Goal: Task Accomplishment & Management: Manage account settings

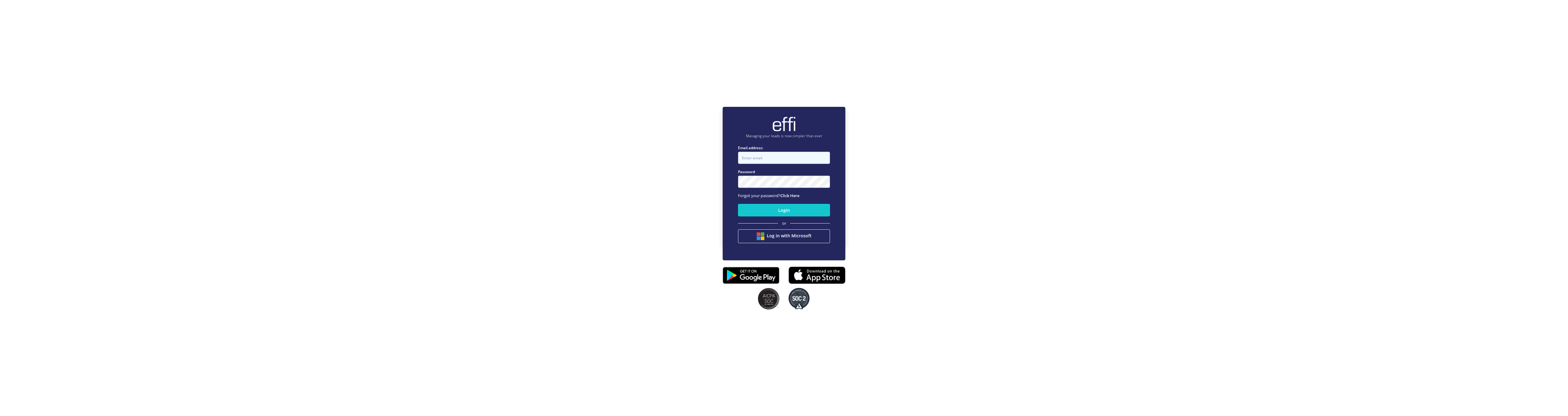
click at [770, 154] on input "Email address:" at bounding box center [784, 157] width 92 height 13
paste input "[EMAIL_ADDRESS][DOMAIN_NAME]"
type input "[EMAIL_ADDRESS][DOMAIN_NAME]"
click at [767, 209] on button "Login" at bounding box center [784, 210] width 92 height 13
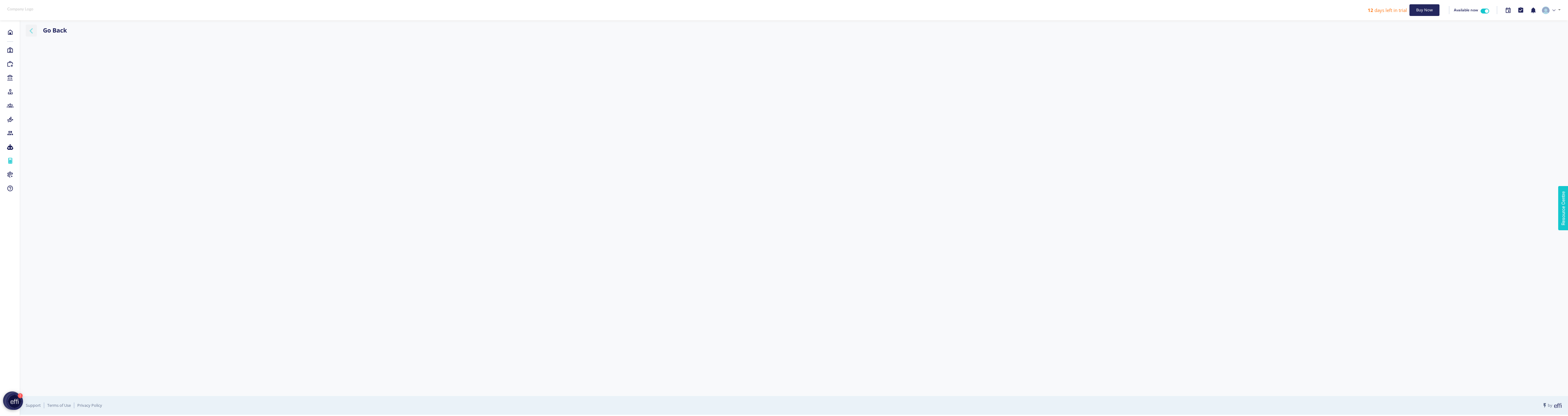
click at [36, 34] on icon "button" at bounding box center [31, 31] width 11 height 8
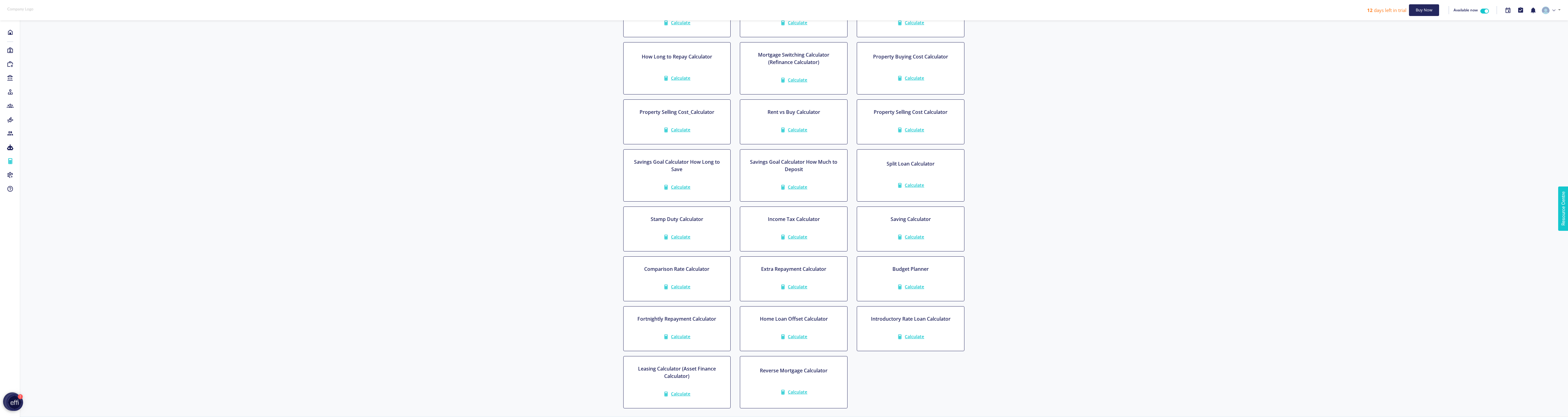
scroll to position [187, 0]
click at [684, 292] on link "Calculate" at bounding box center [676, 288] width 40 height 12
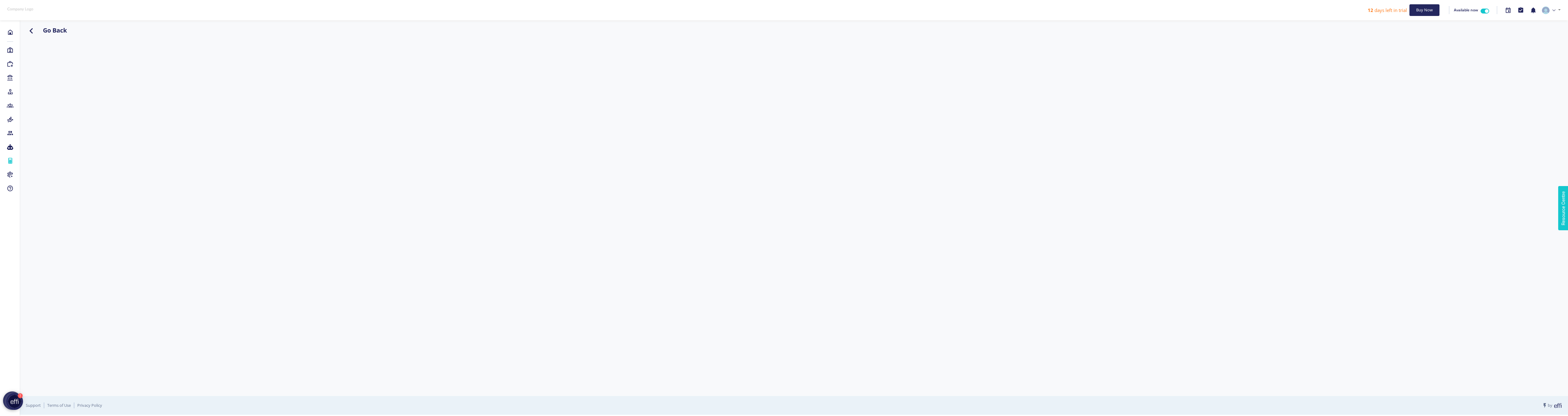
click at [961, 121] on div at bounding box center [794, 167] width 1546 height 255
click at [16, 79] on link "Lenders" at bounding box center [10, 78] width 20 height 9
click at [1529, 55] on link "Add New Lender" at bounding box center [1529, 53] width 55 height 12
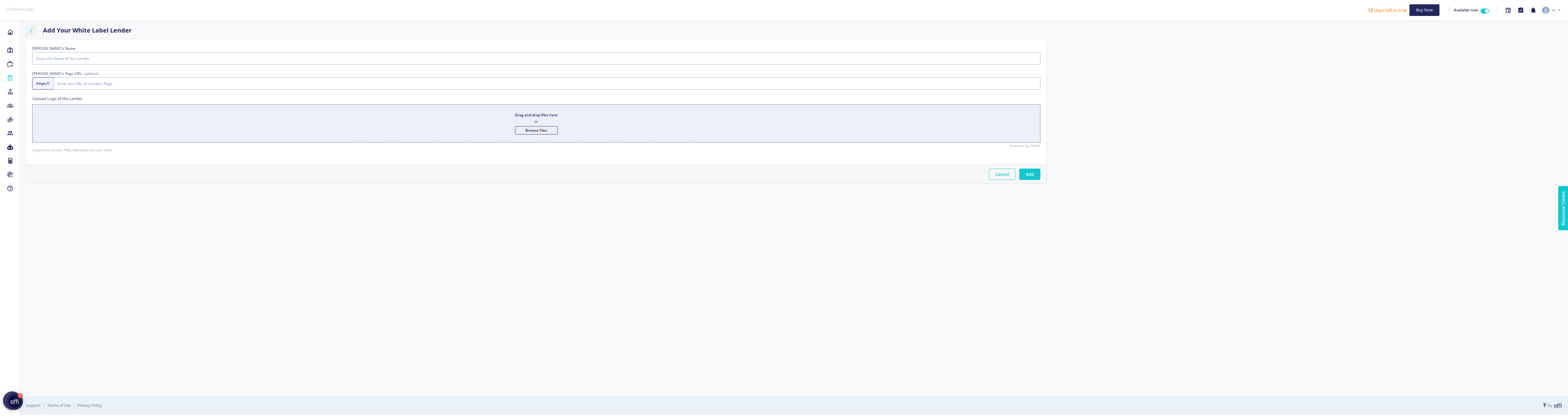
click at [27, 31] on icon at bounding box center [31, 31] width 11 height 8
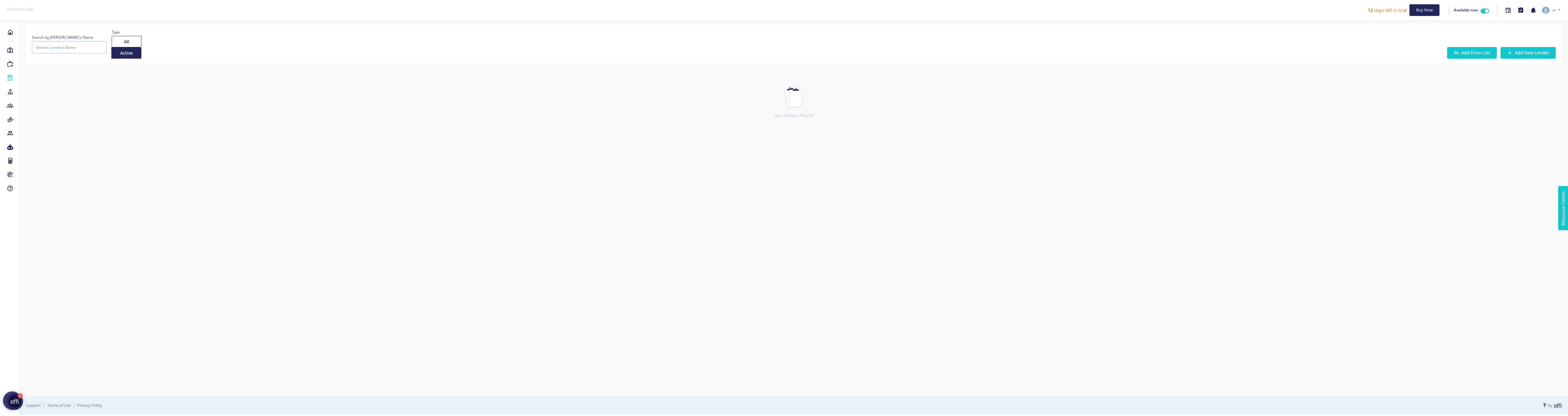
click at [1494, 55] on link "Add From List" at bounding box center [1472, 53] width 50 height 12
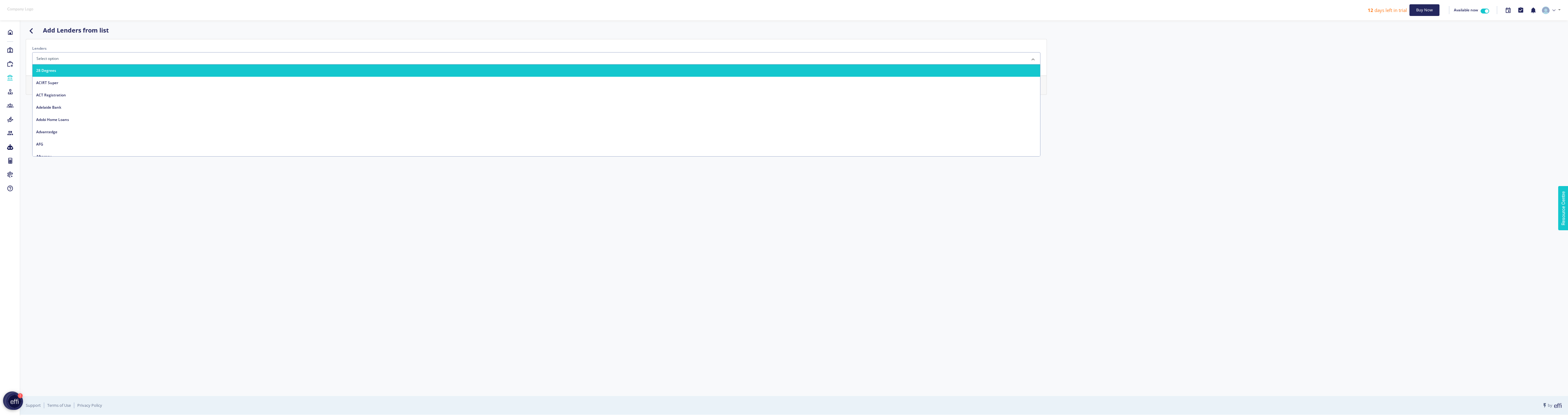
click at [257, 57] on div at bounding box center [536, 58] width 1008 height 13
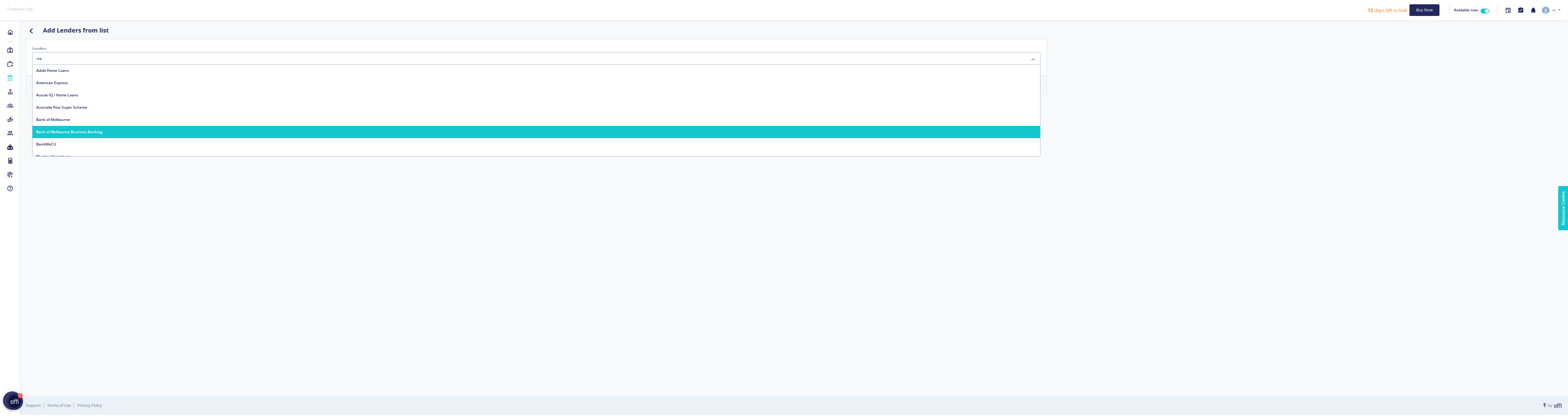
type input "m"
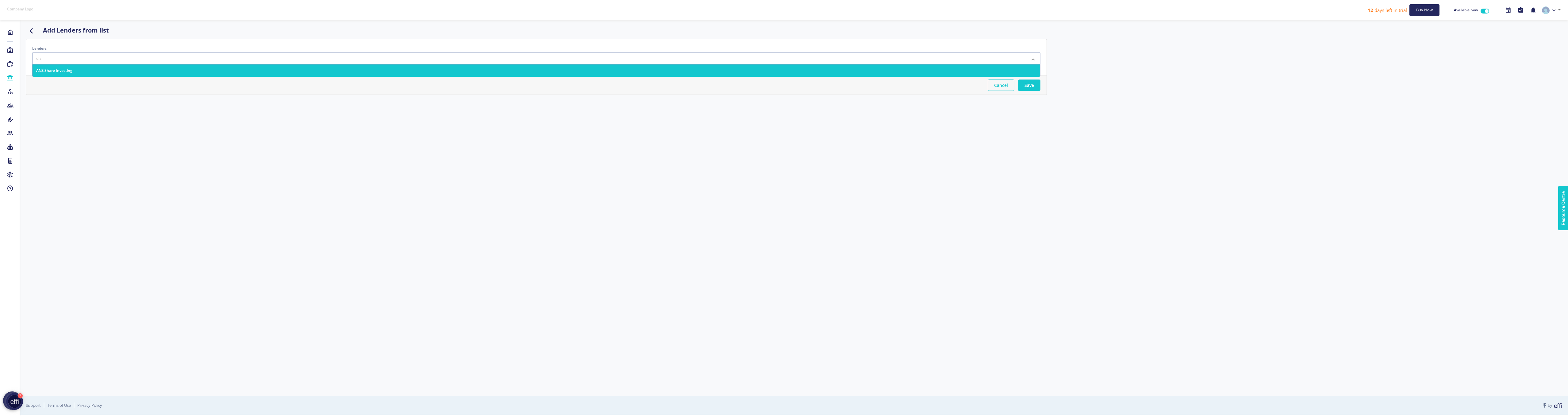
type input "s"
type input "b"
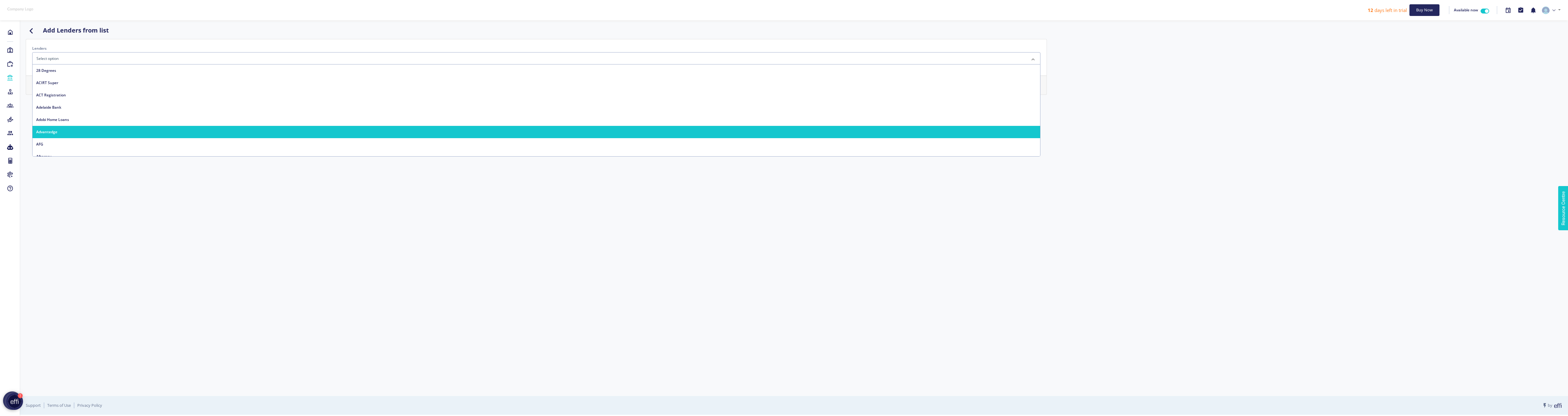
type input "a"
type input "m"
type input "M"
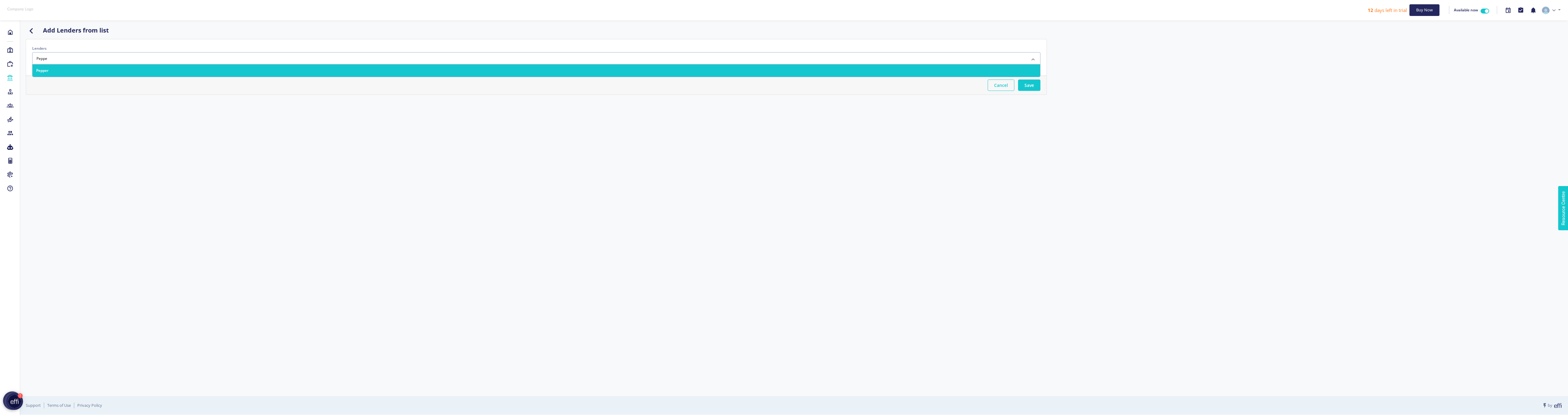
type input "Pepper"
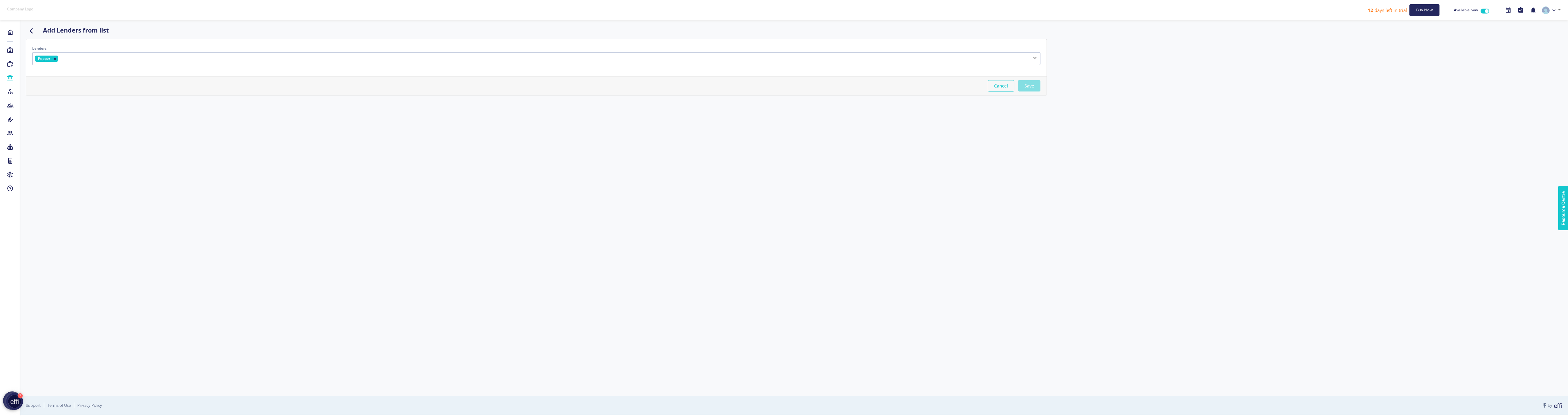
click at [1030, 82] on button "Save" at bounding box center [1029, 86] width 22 height 11
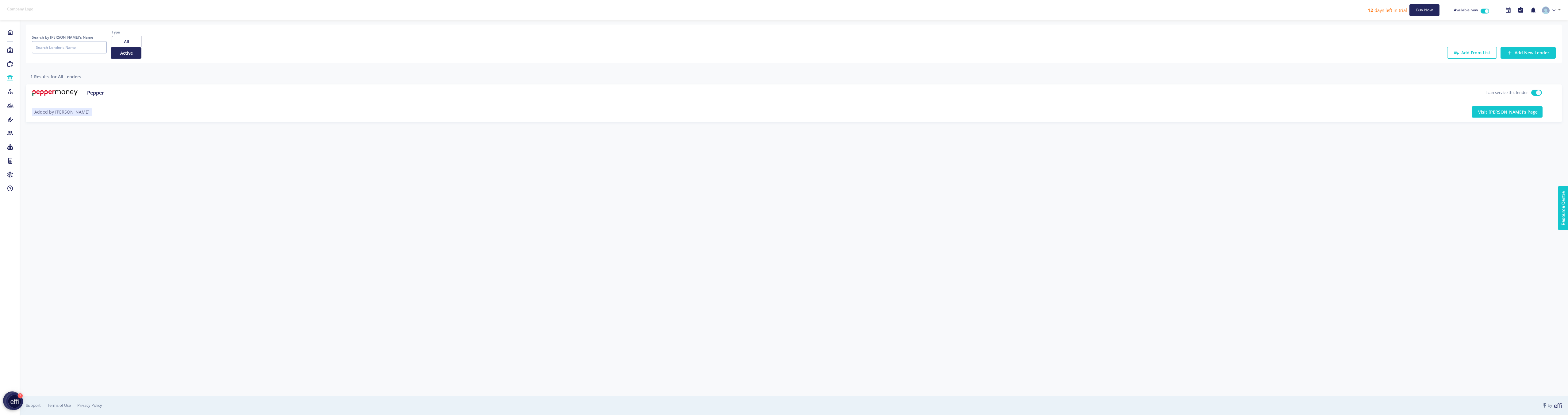
click at [1517, 112] on link "Visit [PERSON_NAME]'s Page" at bounding box center [1507, 111] width 71 height 11
click at [120, 56] on button "Active" at bounding box center [126, 53] width 30 height 11
click at [1478, 55] on link "Add From List" at bounding box center [1472, 53] width 50 height 12
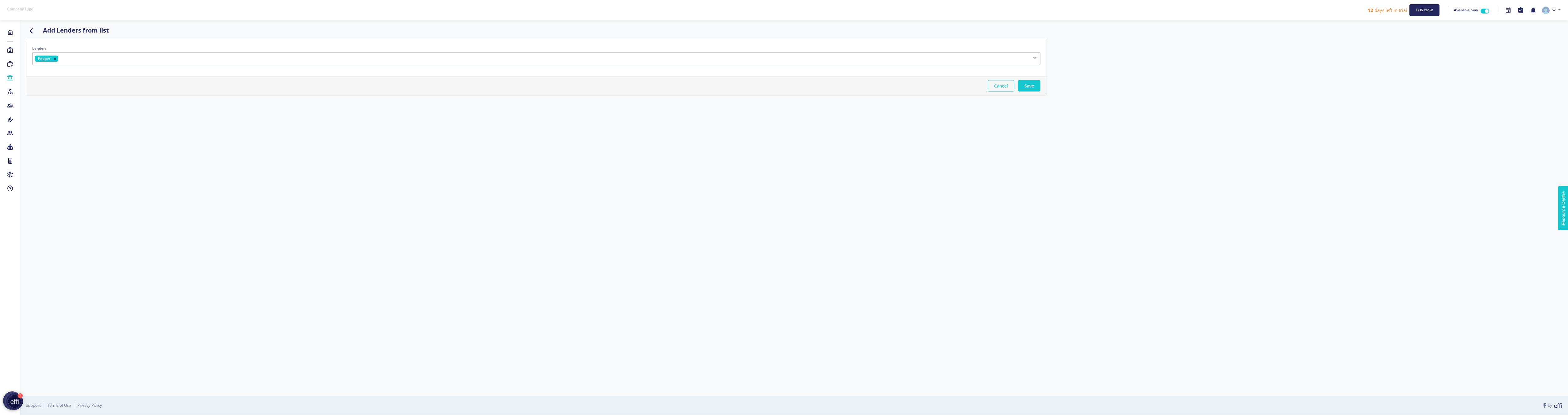
click at [131, 57] on div "Pepper" at bounding box center [536, 59] width 1008 height 13
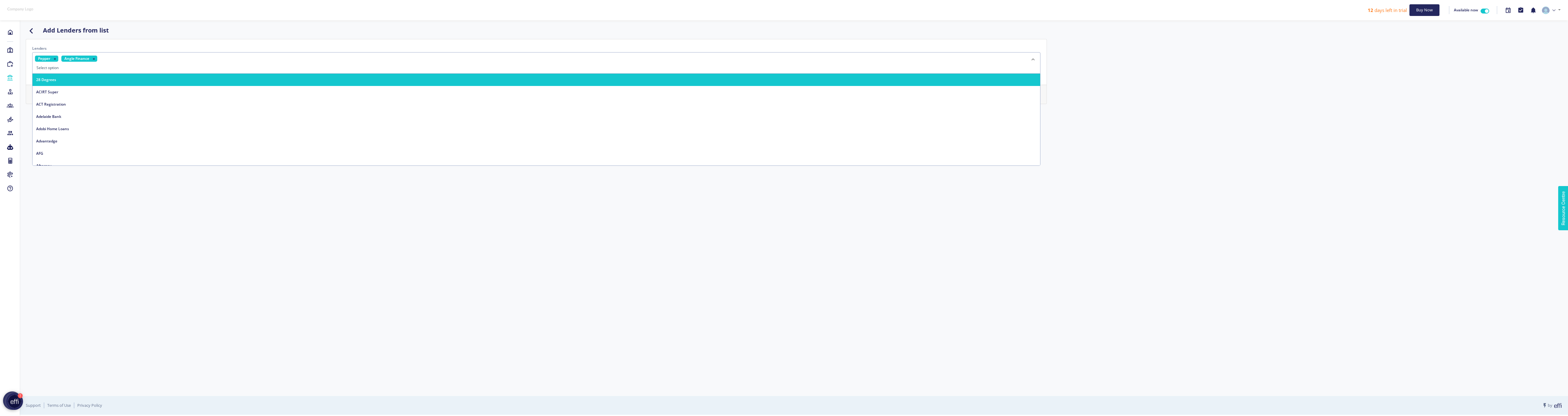
click at [132, 60] on div "Pepper Angle Finance" at bounding box center [536, 63] width 1008 height 22
type input "g"
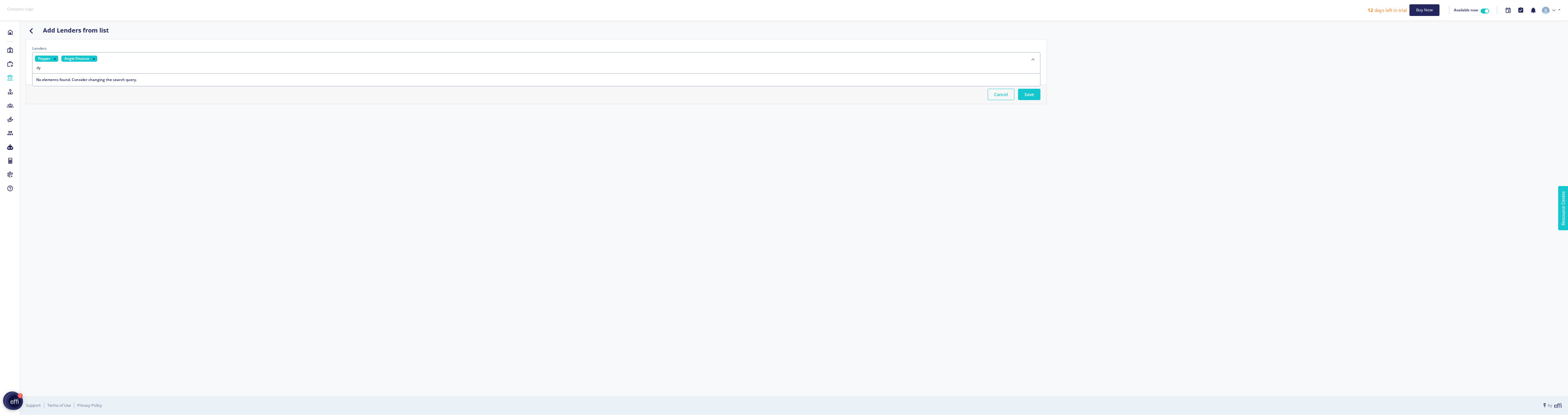
type input "d"
type input "D"
click at [193, 55] on div "Pepper Angle Finance Get Capital" at bounding box center [536, 59] width 1008 height 13
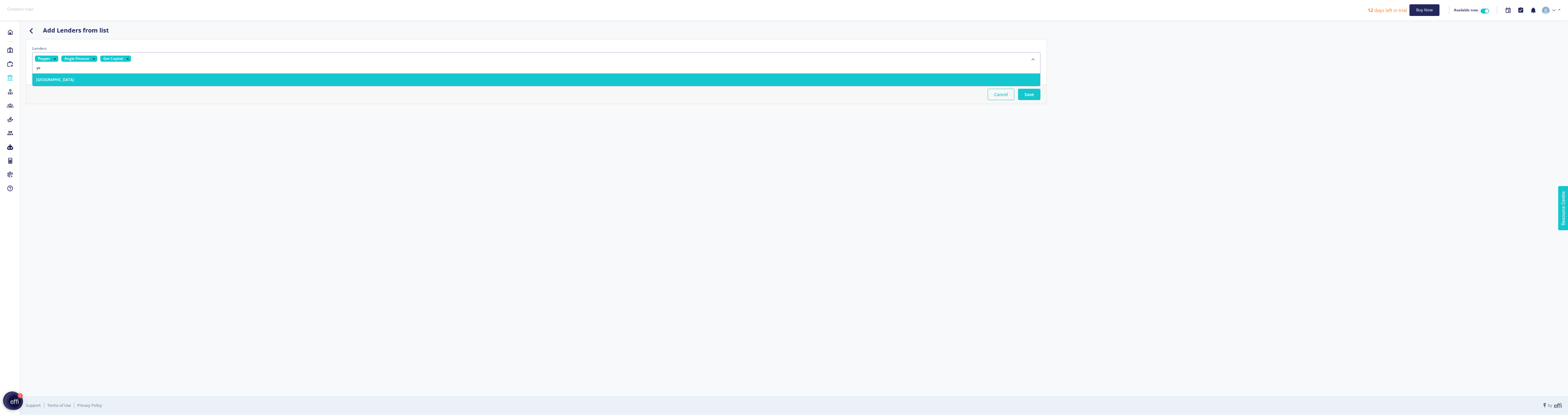
type input "y"
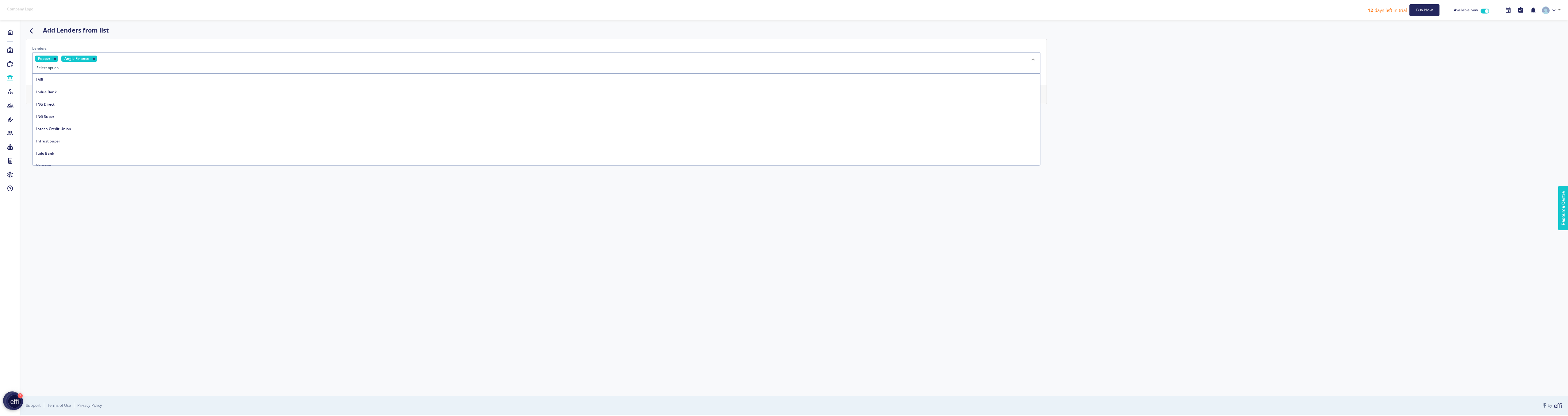
scroll to position [1879, 0]
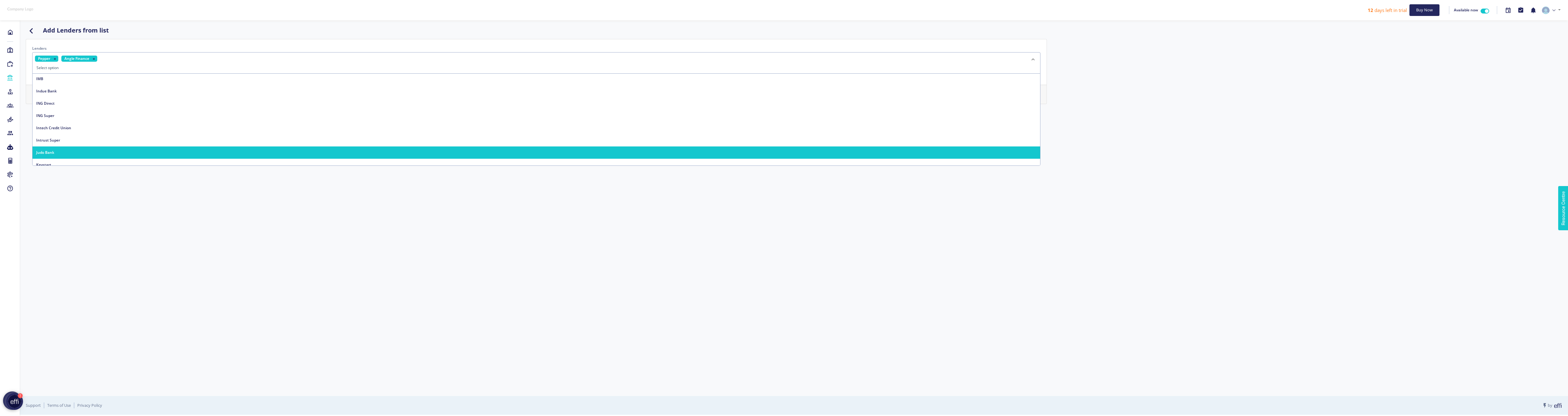
click at [51, 153] on span "Judo Bank" at bounding box center [45, 152] width 18 height 5
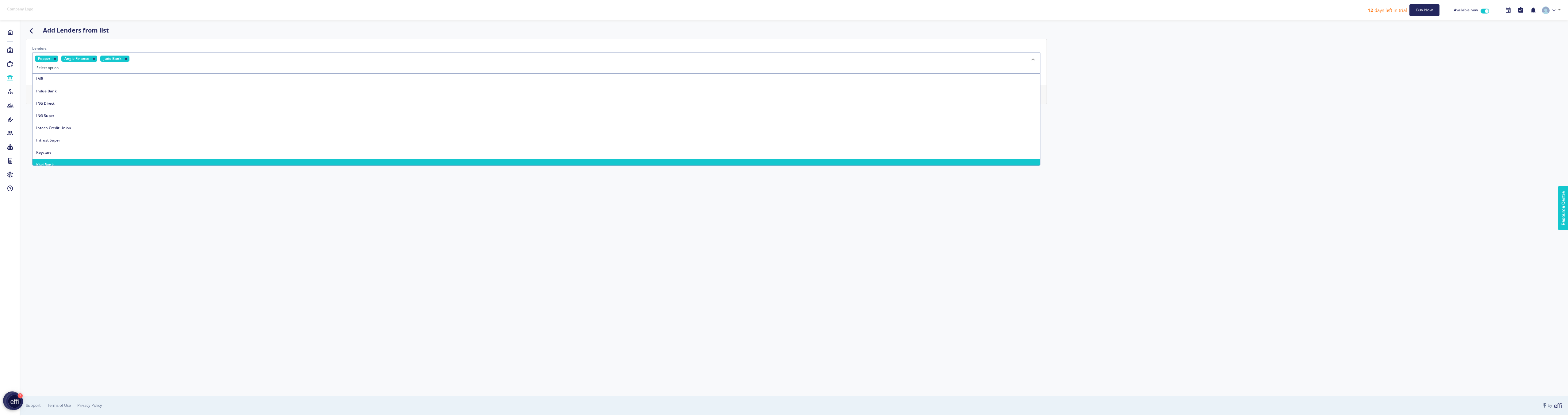
click at [174, 57] on div "Pepper Angle Finance Judo Bank" at bounding box center [536, 63] width 1008 height 22
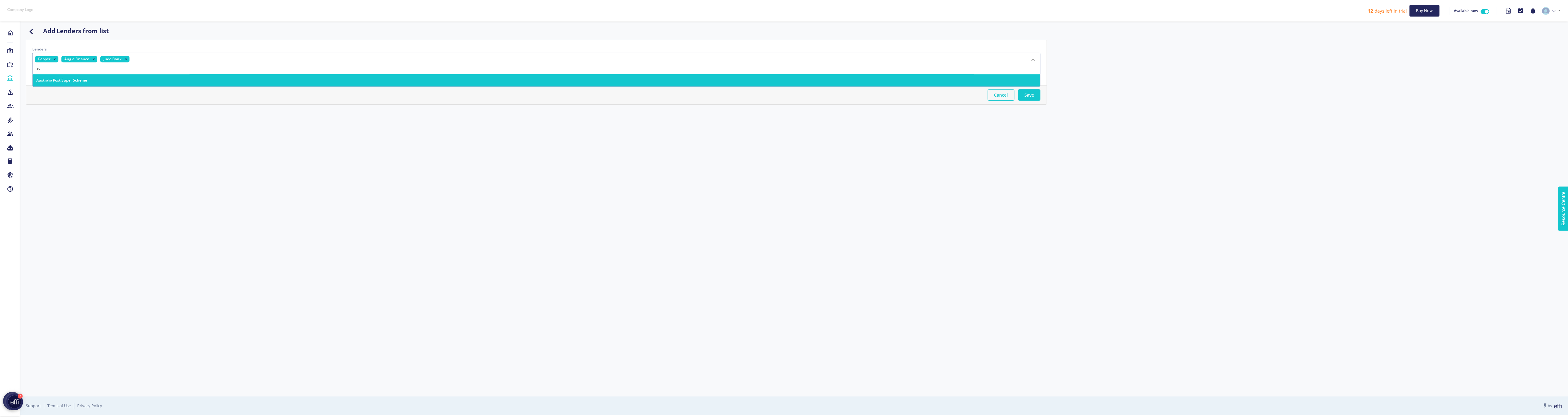
scroll to position [0, 0]
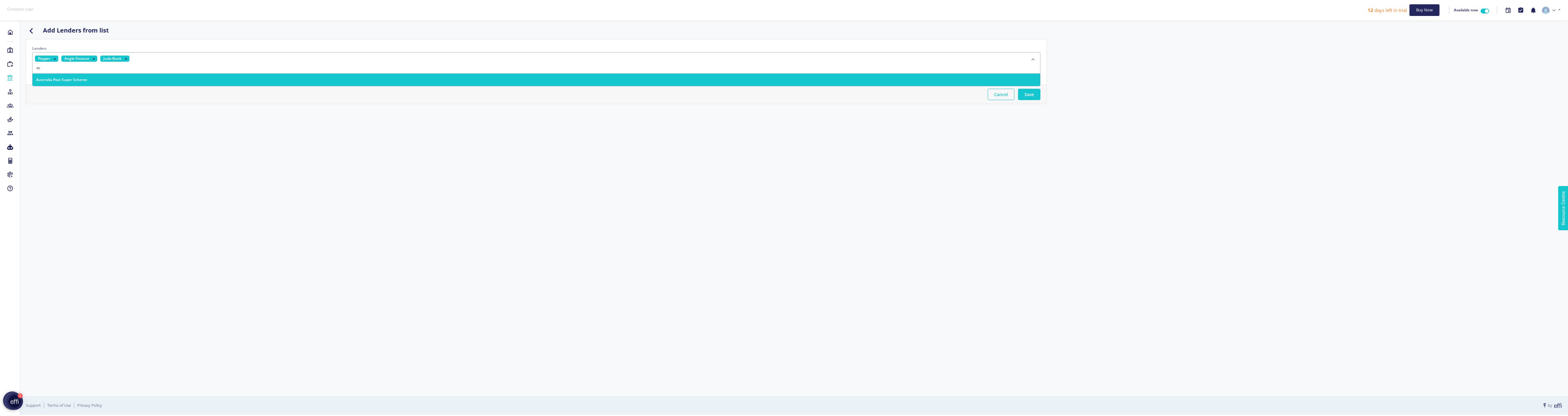
type input "s"
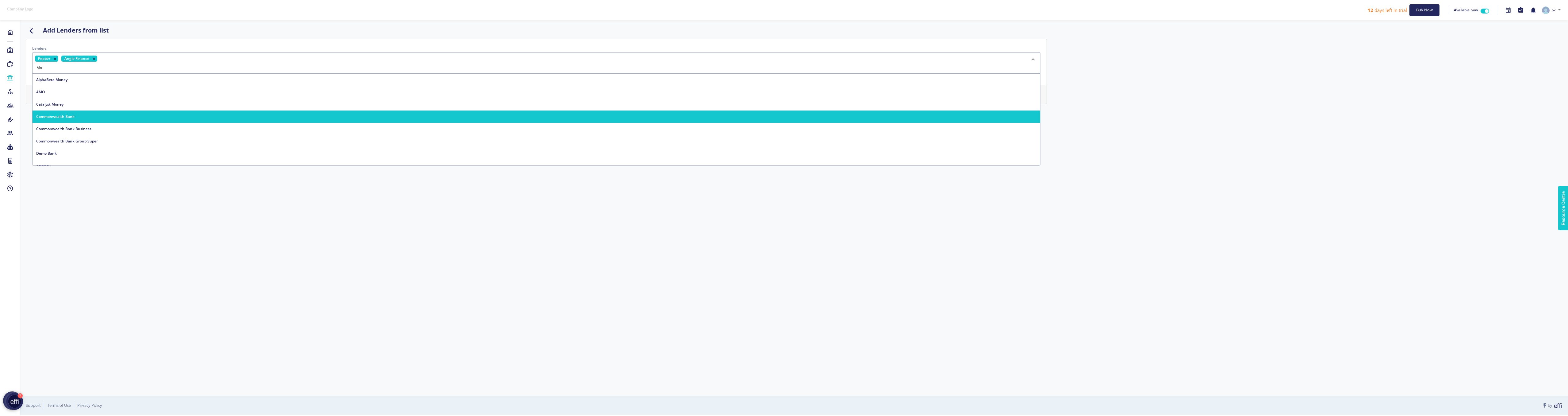
type input "M"
type input "F"
type input "T"
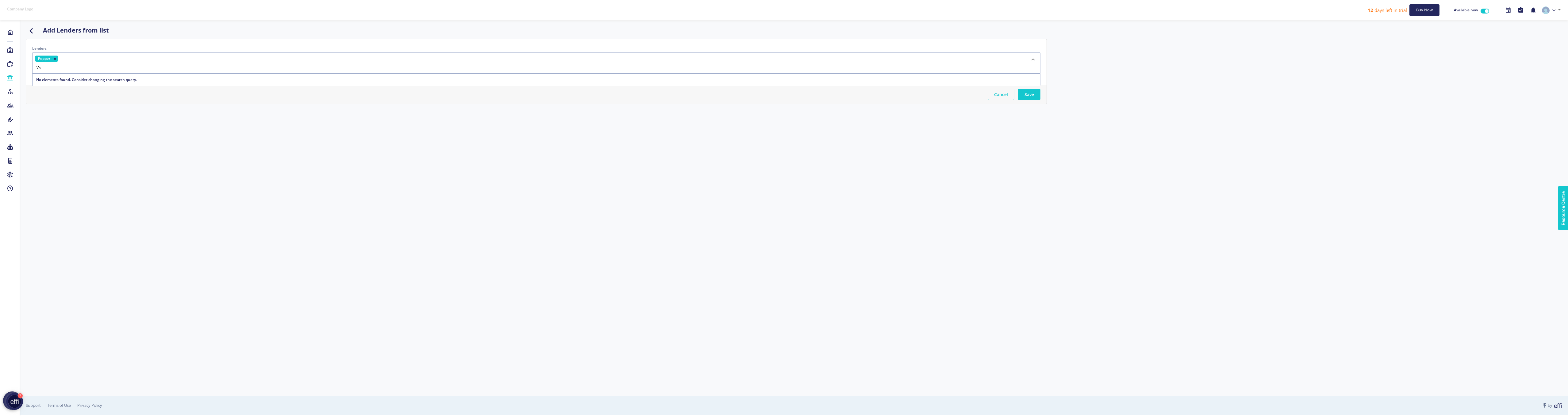
type input "V"
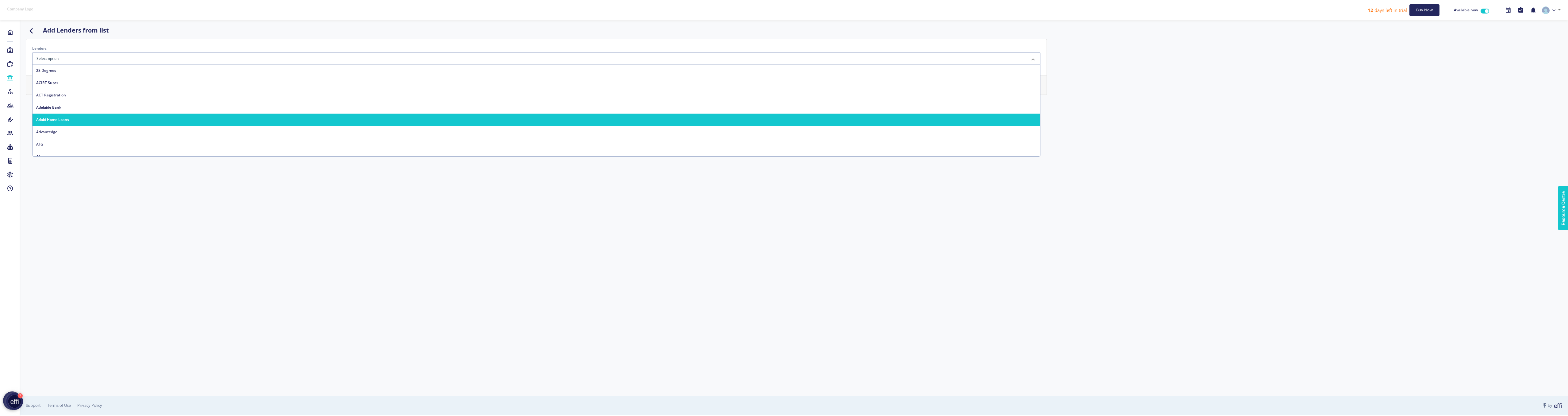
click at [215, 298] on div "Add Lenders from list Lenders 28 Degrees ACIRT Super ACT Registration Adelaide …" at bounding box center [794, 209] width 1548 height 375
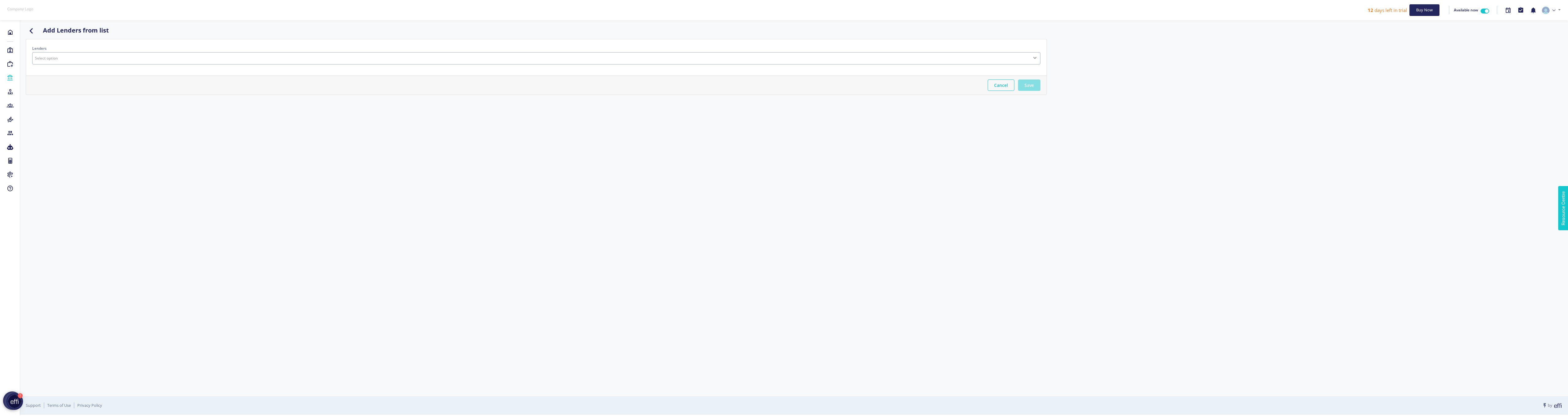
click at [1038, 90] on button "Save" at bounding box center [1029, 85] width 22 height 11
click at [251, 114] on div "No Lenders Found" at bounding box center [794, 103] width 1536 height 71
click at [127, 43] on button "All" at bounding box center [126, 41] width 30 height 11
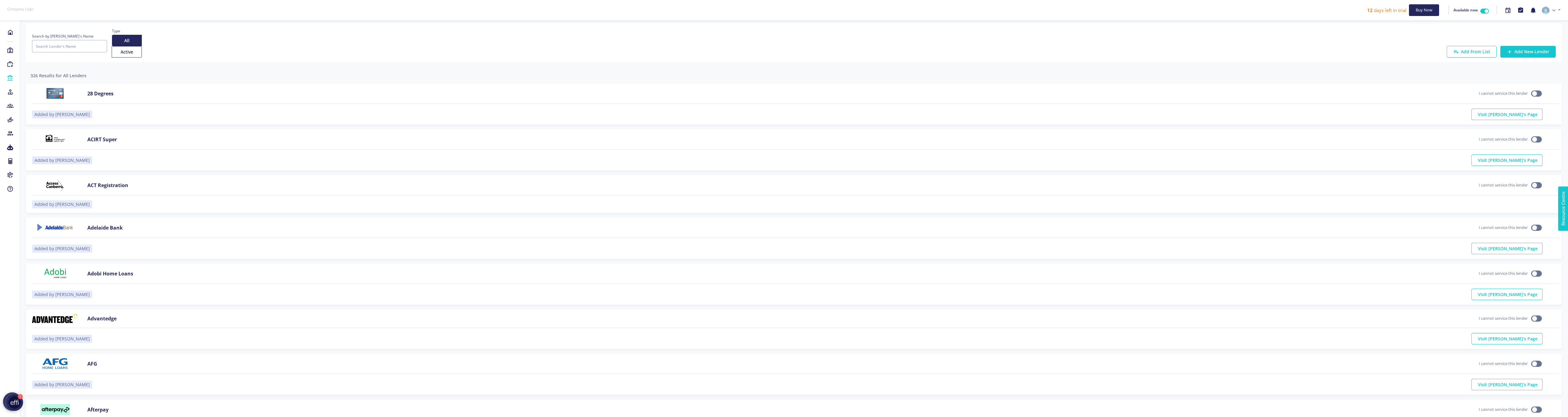
scroll to position [0, 0]
click at [125, 56] on button "Active" at bounding box center [127, 52] width 30 height 11
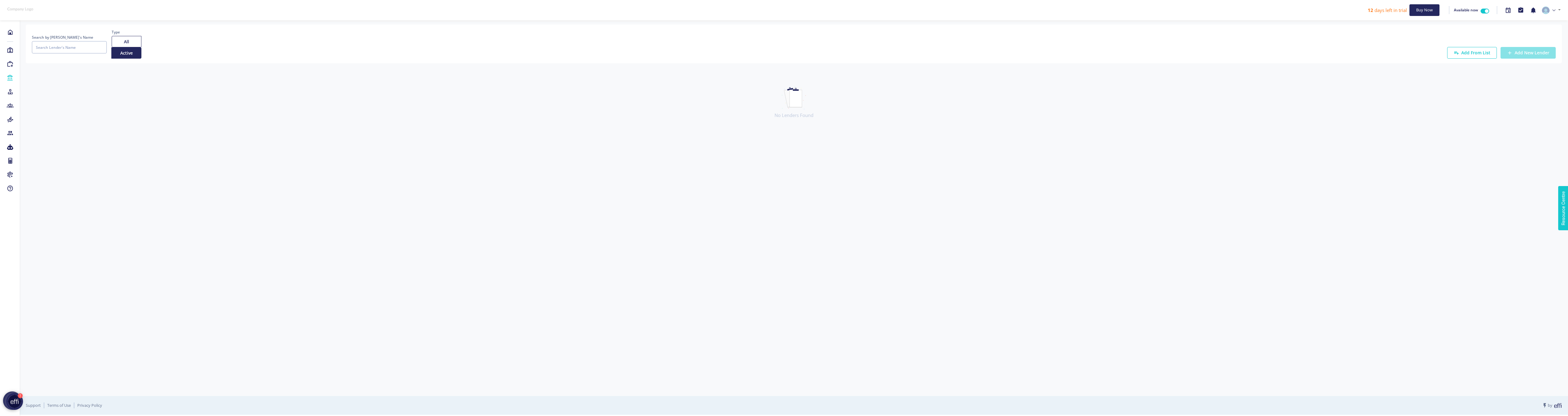
click at [1516, 53] on link "Add New Lender" at bounding box center [1529, 53] width 55 height 12
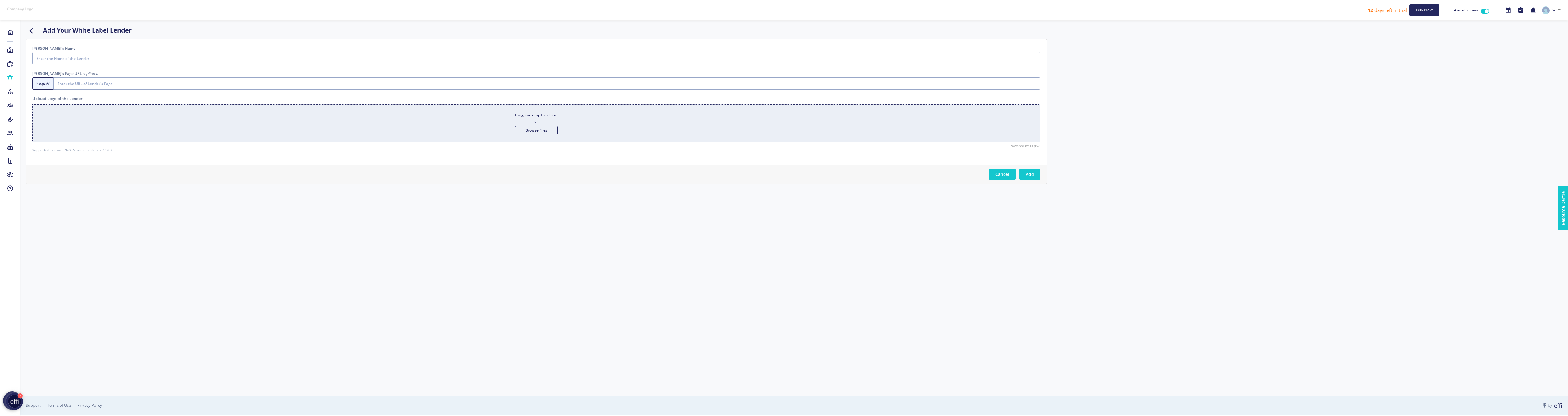
click at [1006, 176] on link "Cancel" at bounding box center [1002, 174] width 27 height 11
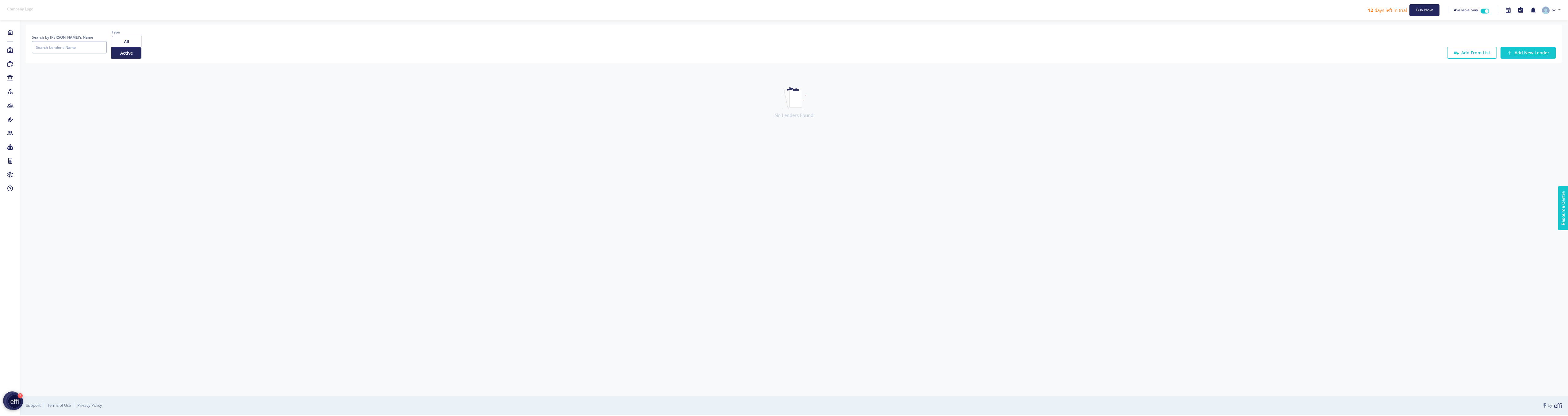
click at [133, 44] on div "All Active" at bounding box center [126, 47] width 30 height 22
click at [132, 43] on button "All" at bounding box center [126, 41] width 30 height 11
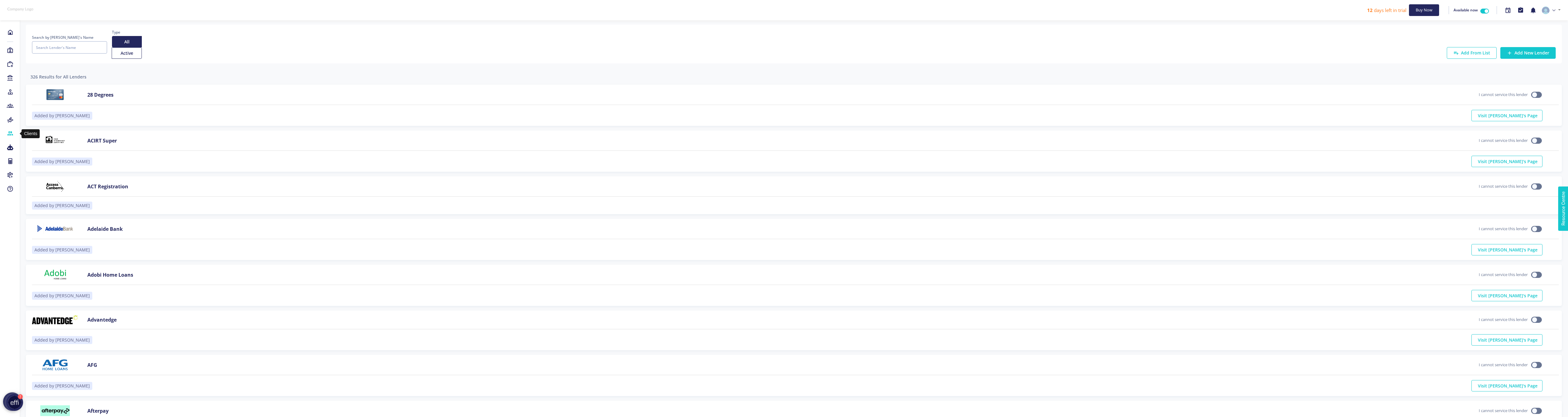
click at [9, 133] on icon at bounding box center [10, 133] width 7 height 6
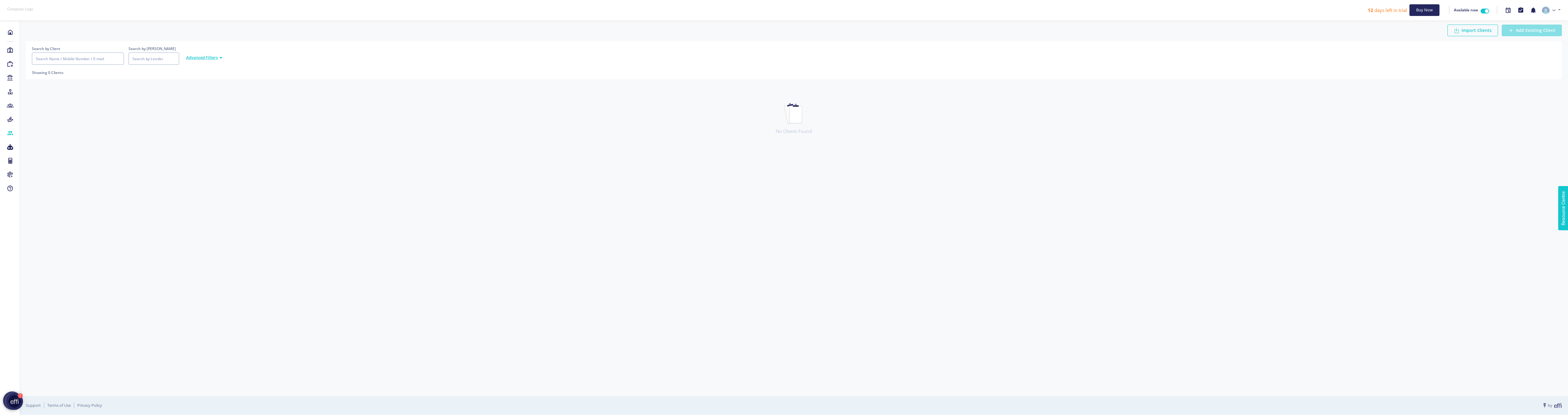
click at [1521, 32] on button "Add Existing Client" at bounding box center [1531, 30] width 60 height 12
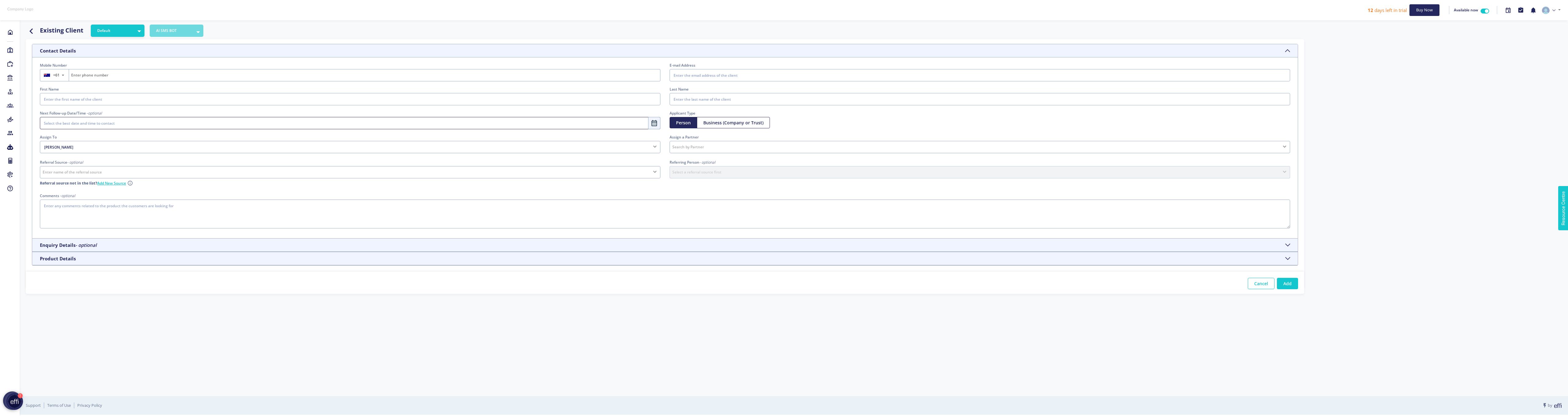
click at [187, 34] on button "AI SMS BOT" at bounding box center [176, 30] width 54 height 13
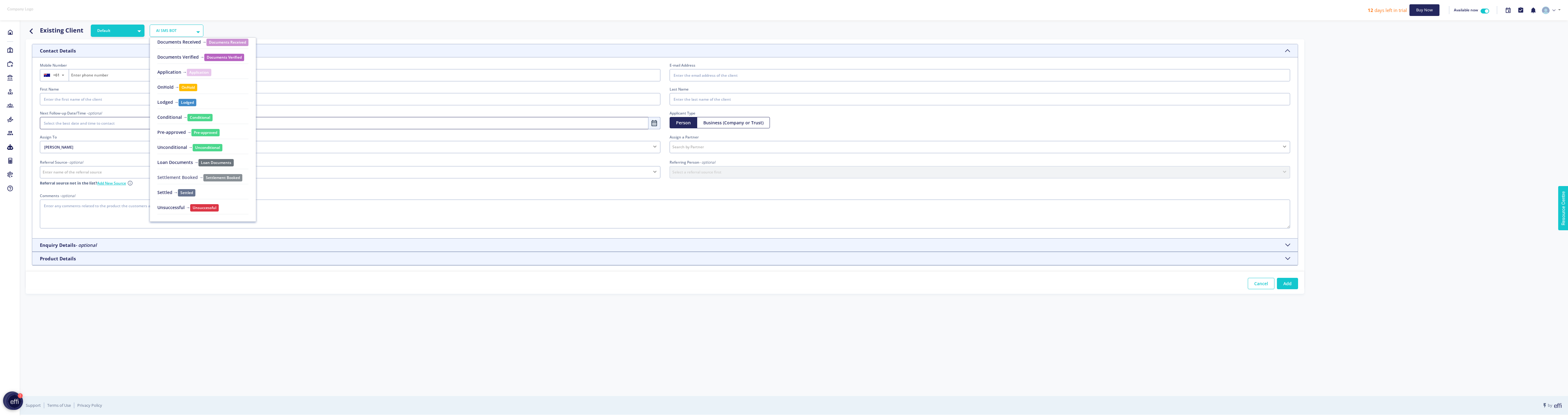
scroll to position [82, 0]
click at [547, 332] on div "Existing Client Default Default AI SMS BOT AI SMS BOT → AI SMS BOT Assigned → A…" at bounding box center [794, 209] width 1548 height 375
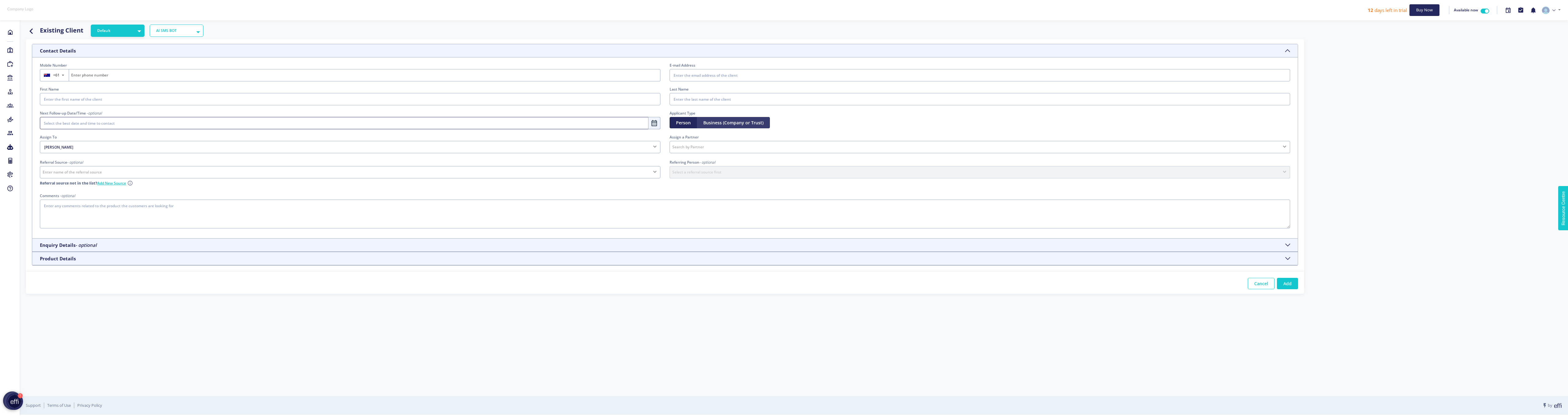
click at [731, 118] on Trust\) "Business (Company or Trust)" at bounding box center [733, 122] width 73 height 11
click at [716, 148] on div at bounding box center [980, 147] width 620 height 13
click at [762, 134] on div "Applicant Type Person Business (Company or Trust)" at bounding box center [980, 122] width 630 height 24
click at [721, 172] on div "Referring Person - optional Select a referral source first No matching contacts…" at bounding box center [980, 168] width 620 height 20
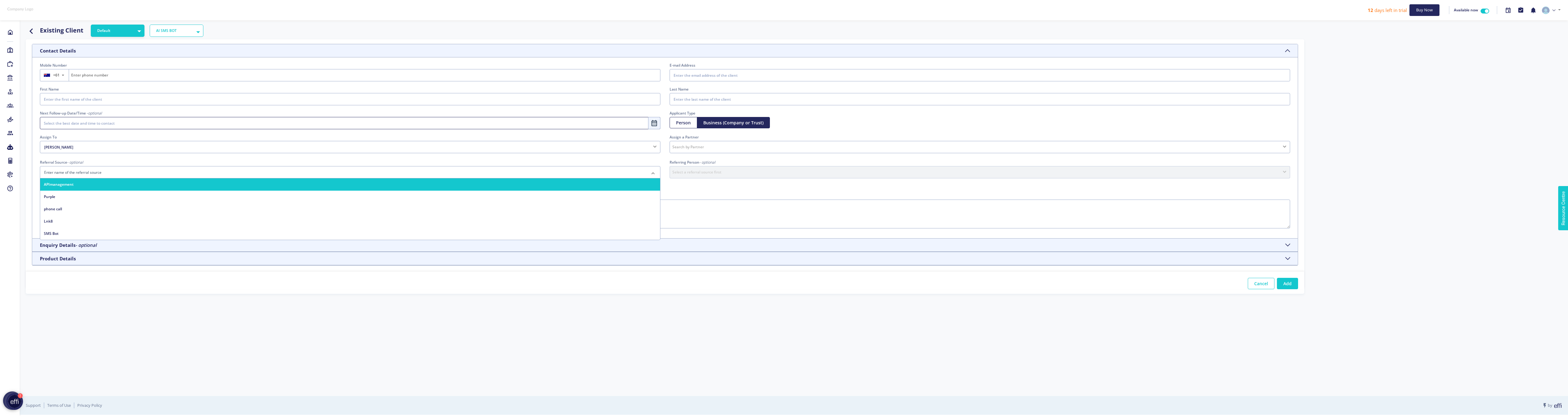
click at [109, 173] on div at bounding box center [350, 172] width 620 height 13
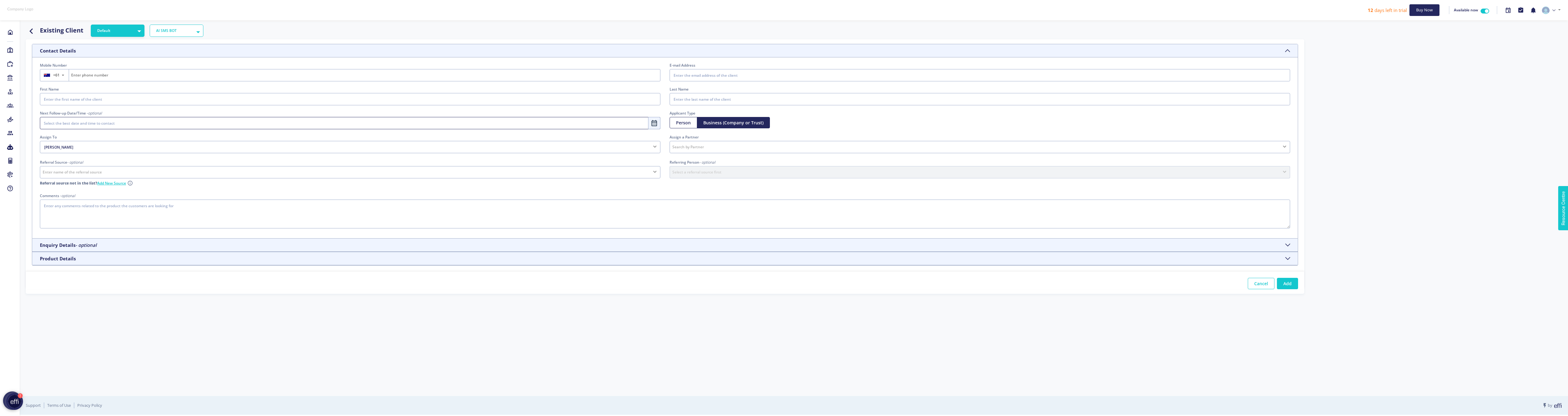
click at [345, 351] on div "Existing Client Default Default AI SMS BOT AI SMS BOT → AI SMS BOT Assigned → A…" at bounding box center [794, 209] width 1548 height 375
click at [104, 243] on header "Enquiry Details - optional" at bounding box center [665, 245] width 1265 height 13
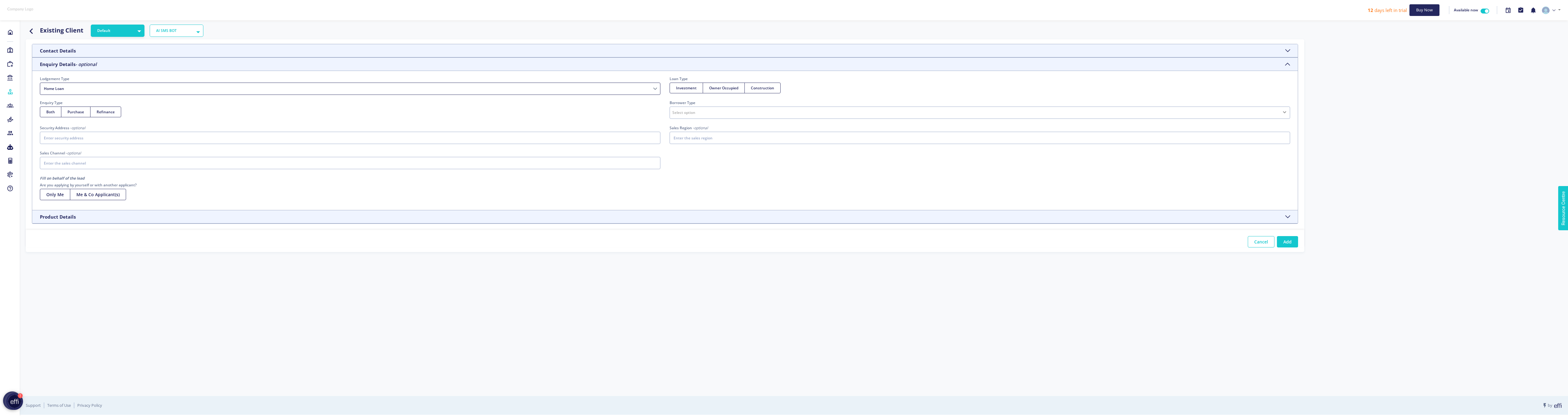
click at [10, 91] on icon at bounding box center [10, 91] width 7 height 6
select select
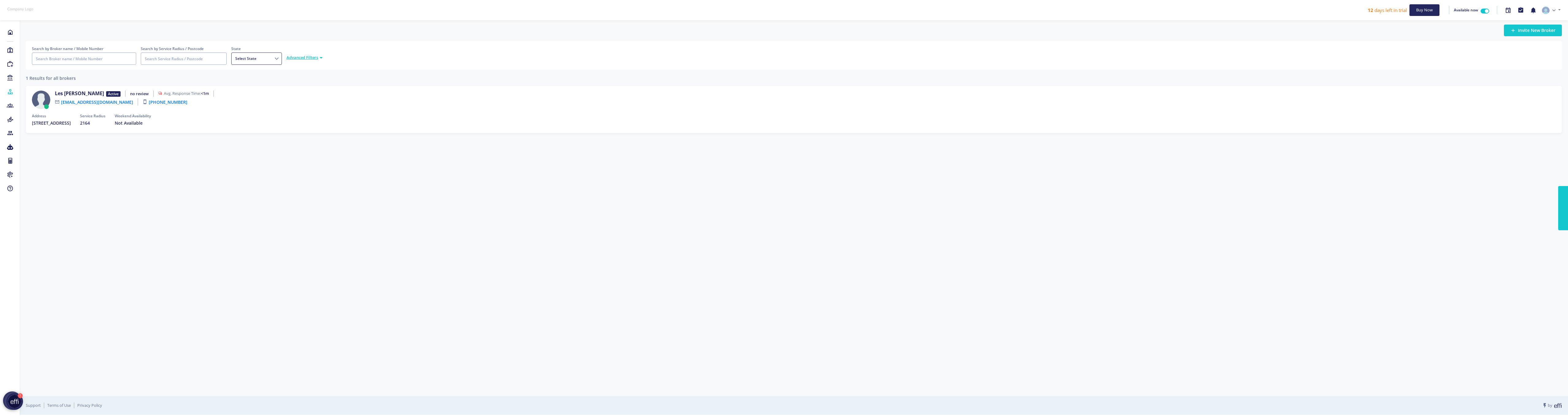
select select
